Goal: Transaction & Acquisition: Purchase product/service

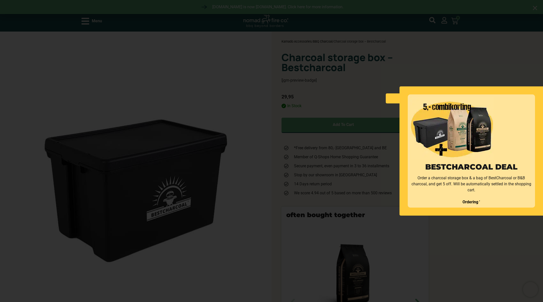
click at [486, 255] on div "BestCharcoal deal Order a charcoal storage box & a bag of BestCharcoal or B&B c…" at bounding box center [462, 151] width 163 height 302
click at [390, 99] on link at bounding box center [393, 98] width 14 height 10
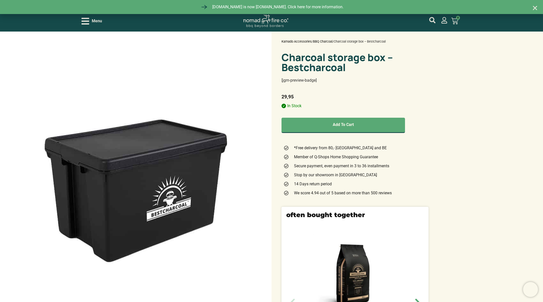
click at [96, 21] on span "Menu" at bounding box center [97, 21] width 10 height 6
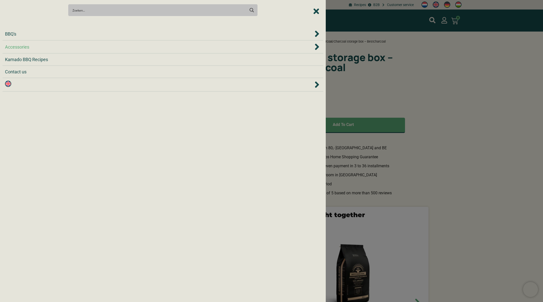
click at [21, 47] on span "Accessories" at bounding box center [17, 47] width 24 height 7
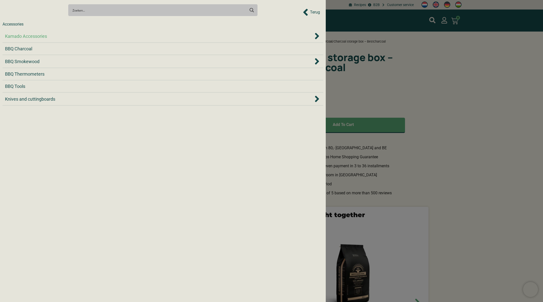
click at [44, 37] on span "Kamado Accessories" at bounding box center [26, 36] width 42 height 7
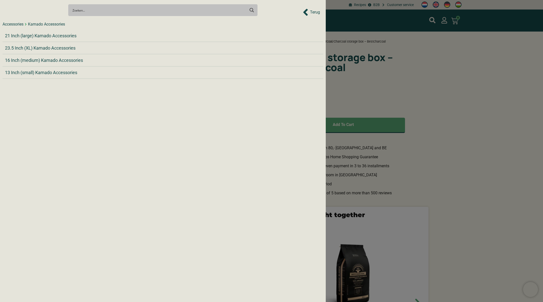
click at [17, 23] on div "Accessories" at bounding box center [13, 24] width 21 height 6
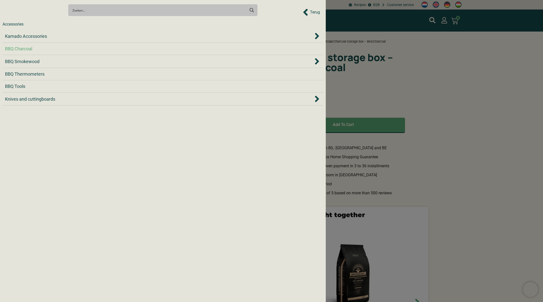
click at [23, 49] on span "BBQ Charcoal" at bounding box center [18, 48] width 27 height 7
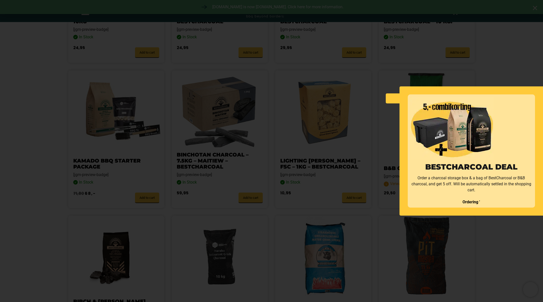
scroll to position [272, 0]
click at [398, 98] on link at bounding box center [393, 98] width 14 height 10
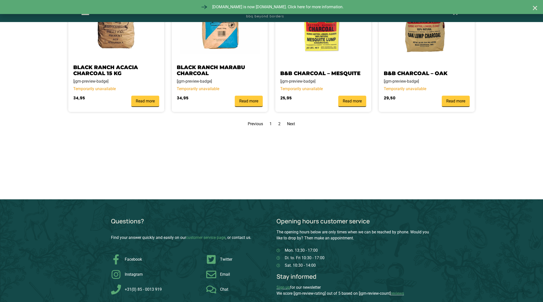
scroll to position [645, 0]
